Goal: Task Accomplishment & Management: Use online tool/utility

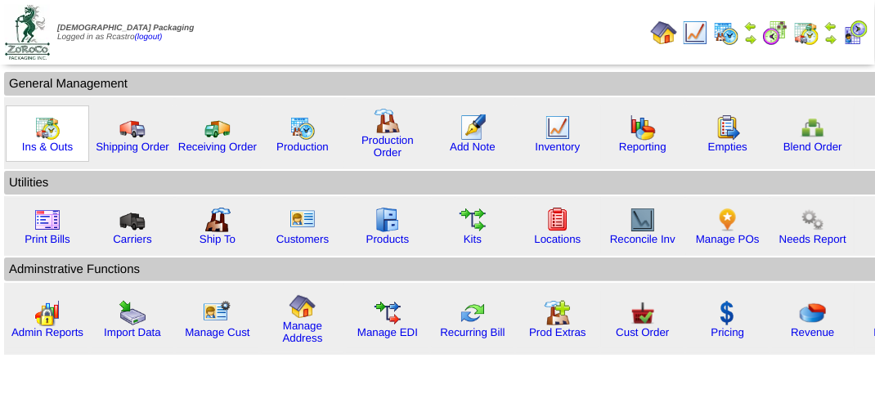
click at [36, 132] on img at bounding box center [47, 127] width 26 height 26
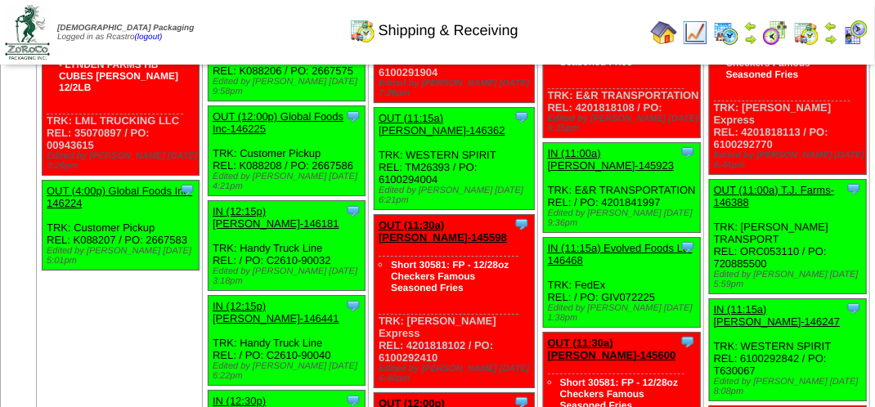
scroll to position [4089, 0]
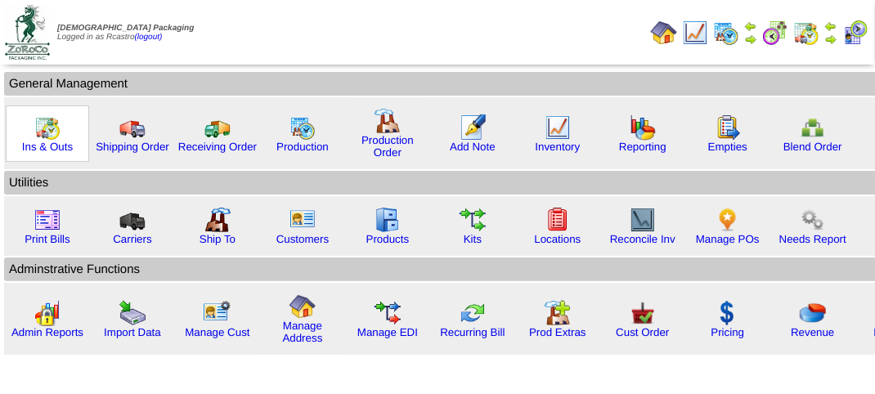
click at [61, 139] on div "Ins & Outs" at bounding box center [47, 133] width 83 height 56
click at [56, 138] on img at bounding box center [47, 127] width 26 height 26
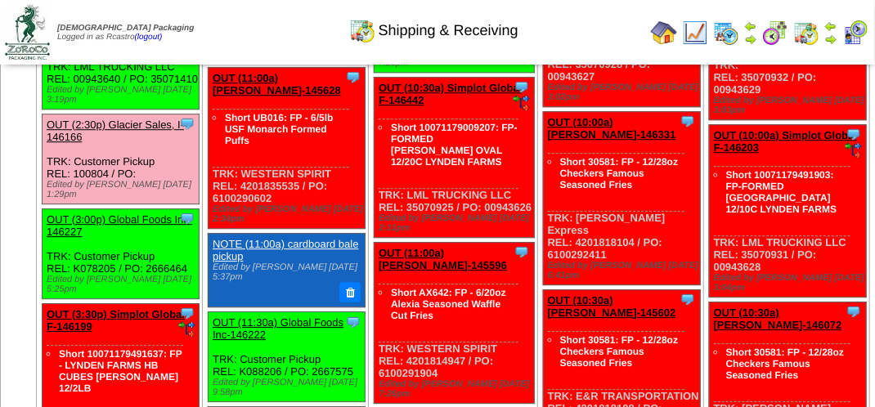
scroll to position [3848, 0]
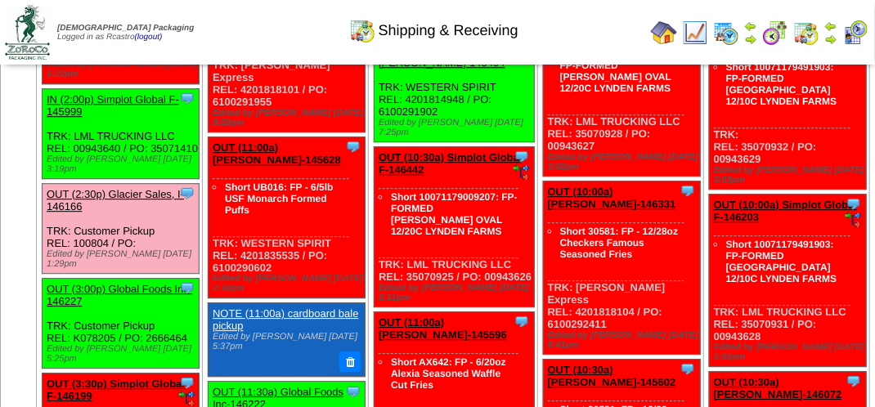
scroll to position [3838, 0]
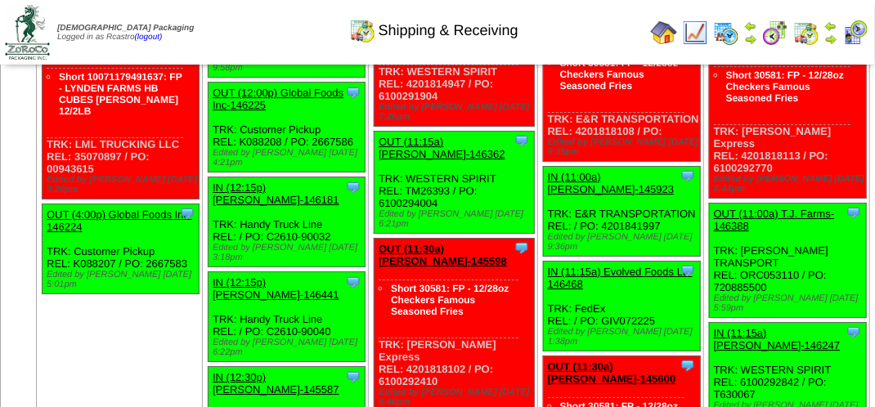
scroll to position [4165, 0]
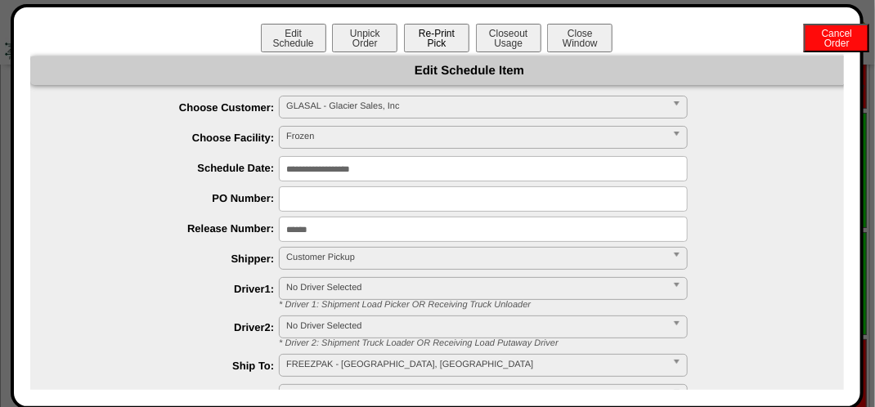
click at [434, 37] on button "Re-Print Pick" at bounding box center [436, 38] width 65 height 29
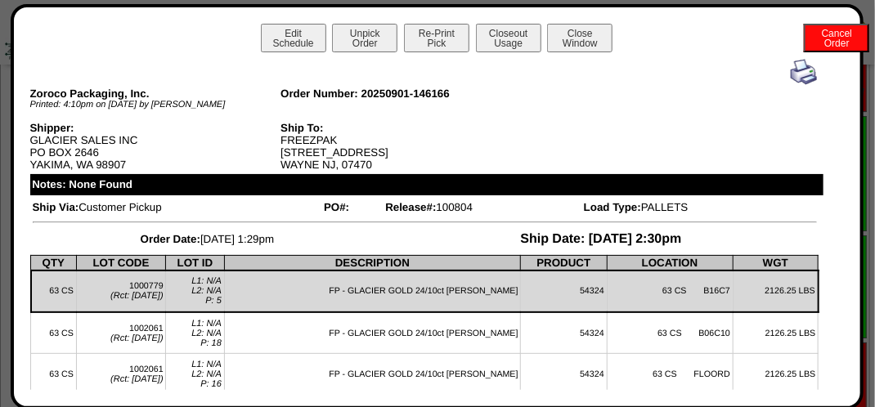
scroll to position [3920, 0]
click at [791, 66] on img at bounding box center [804, 72] width 26 height 26
